Goal: Task Accomplishment & Management: Manage account settings

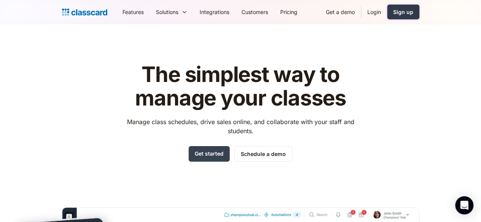
click at [413, 11] on div "Sign up" at bounding box center [403, 12] width 20 height 8
click at [387, 13] on link "Login" at bounding box center [374, 11] width 26 height 17
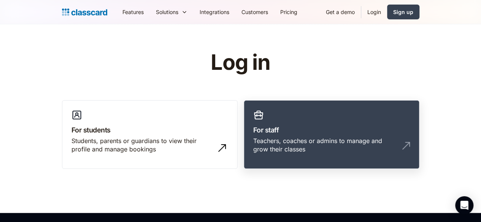
click at [337, 134] on h3 "For staff" at bounding box center [331, 130] width 157 height 10
